Goal: Transaction & Acquisition: Purchase product/service

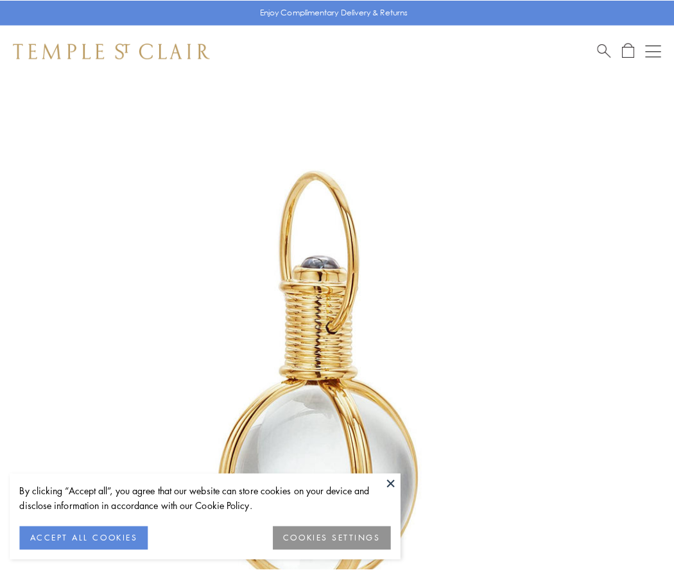
scroll to position [335, 0]
